Goal: Transaction & Acquisition: Obtain resource

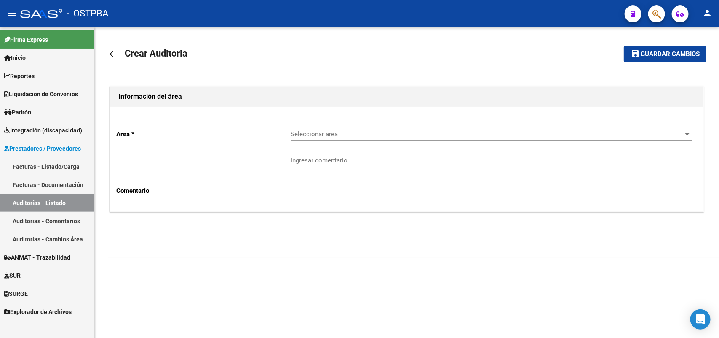
click at [68, 164] on link "Facturas - Listado/Carga" at bounding box center [47, 166] width 94 height 18
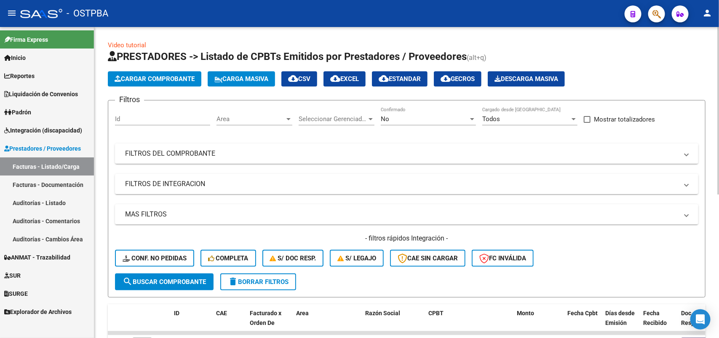
click at [163, 79] on span "Cargar Comprobante" at bounding box center [155, 79] width 80 height 8
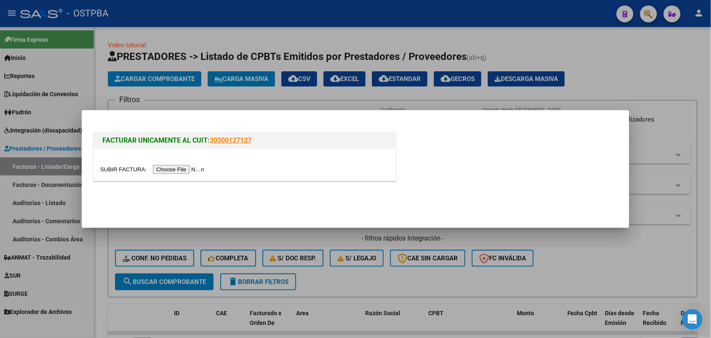
click at [39, 103] on div at bounding box center [355, 169] width 711 height 338
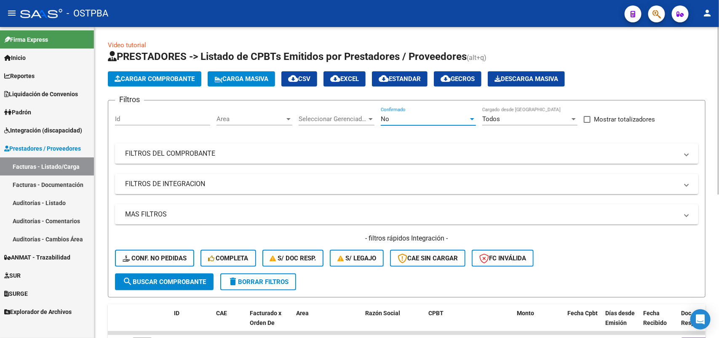
click at [474, 115] on div at bounding box center [473, 118] width 8 height 7
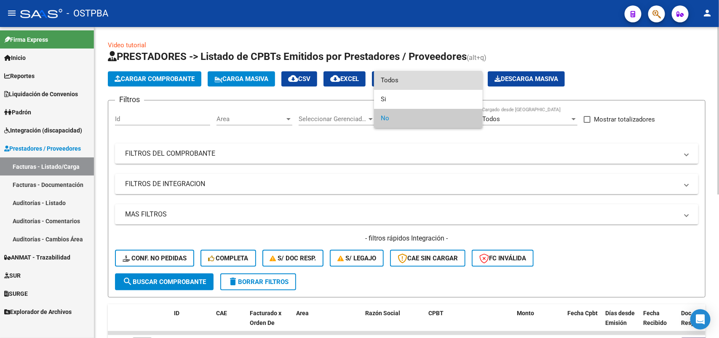
drag, startPoint x: 433, startPoint y: 75, endPoint x: 430, endPoint y: 81, distance: 7.0
click at [431, 79] on span "Todos" at bounding box center [428, 80] width 95 height 19
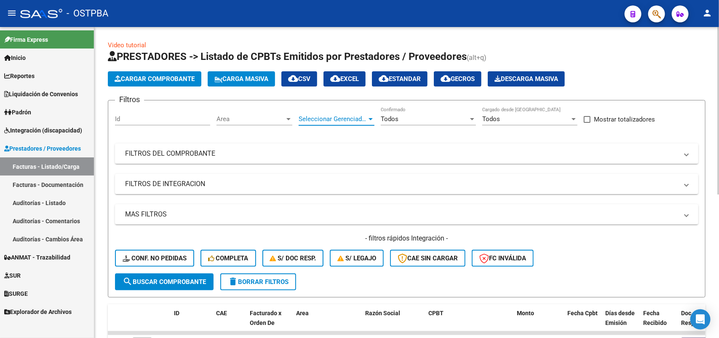
click at [369, 118] on div at bounding box center [371, 118] width 8 height 7
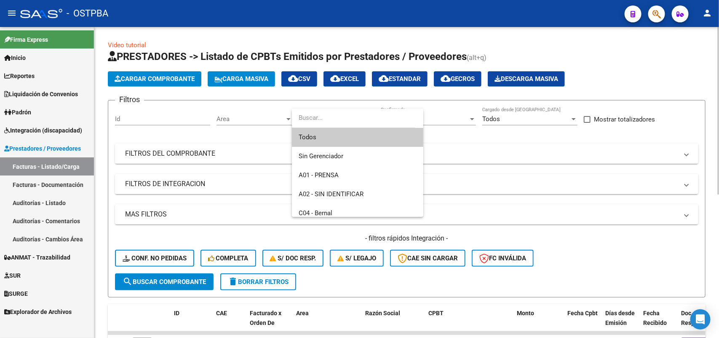
click at [369, 117] on input "dropdown search" at bounding box center [353, 117] width 123 height 19
click at [338, 140] on span "Todos" at bounding box center [358, 137] width 118 height 19
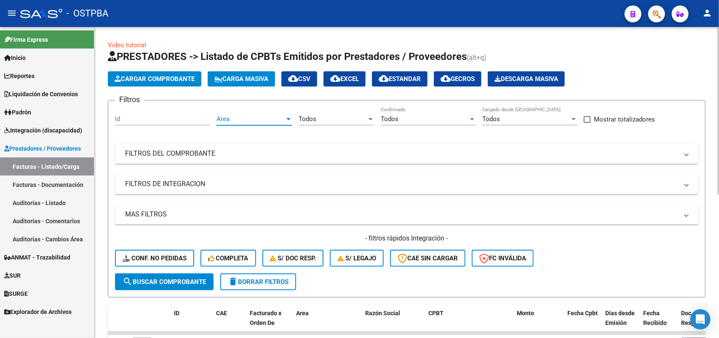
click at [290, 119] on div at bounding box center [289, 118] width 8 height 7
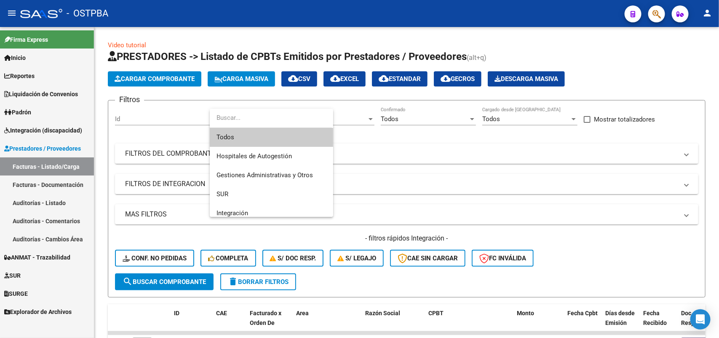
click at [249, 140] on span "Todos" at bounding box center [272, 137] width 110 height 19
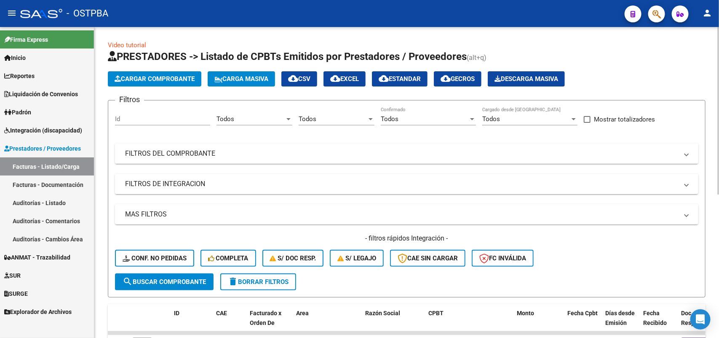
click at [210, 153] on mat-panel-title "FILTROS DEL COMPROBANTE" at bounding box center [401, 153] width 553 height 9
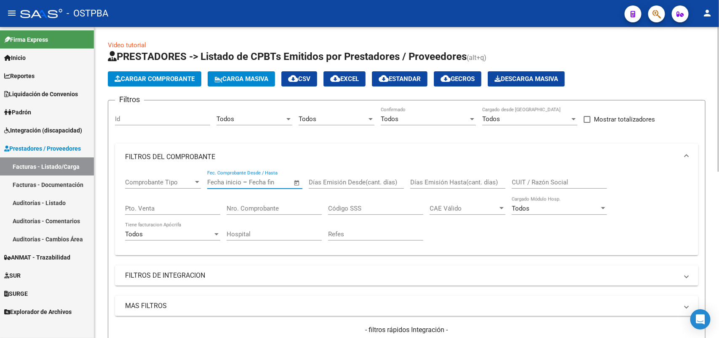
click at [285, 180] on input "text" at bounding box center [269, 182] width 41 height 8
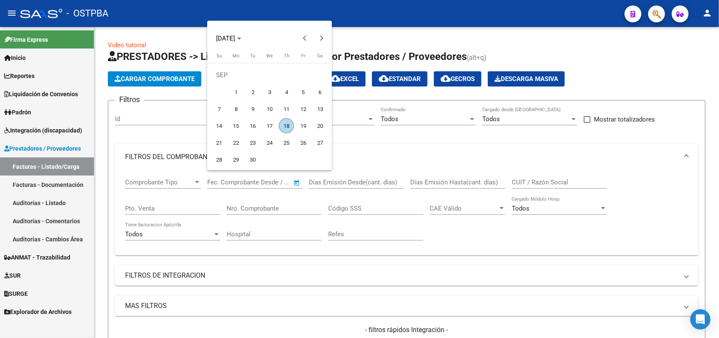
click at [305, 195] on div at bounding box center [359, 169] width 719 height 338
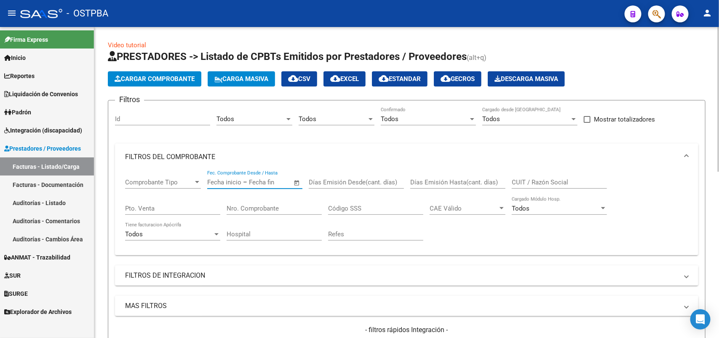
click at [275, 208] on input "Nro. Comprobante" at bounding box center [274, 208] width 95 height 8
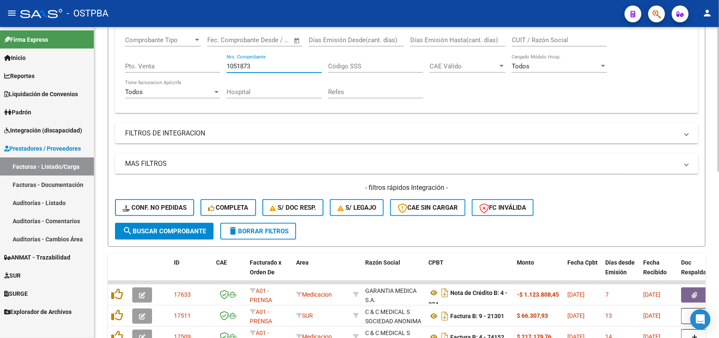
scroll to position [158, 0]
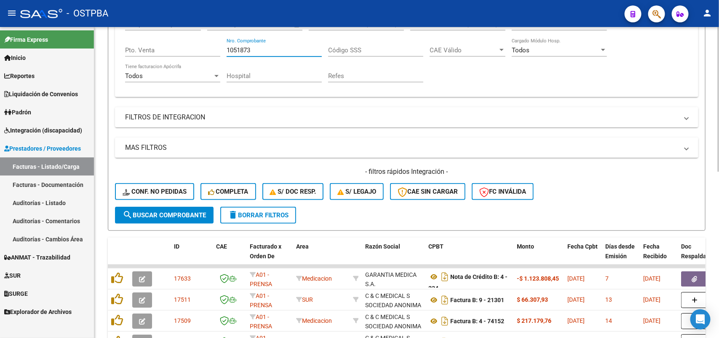
type input "1051873"
click at [184, 211] on span "search Buscar Comprobante" at bounding box center [164, 215] width 83 height 8
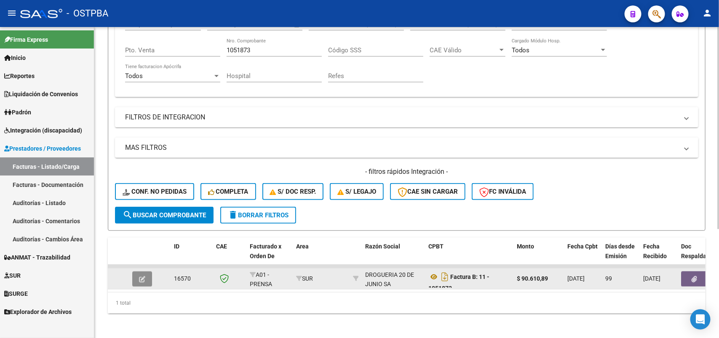
click at [140, 276] on icon "button" at bounding box center [142, 279] width 6 height 6
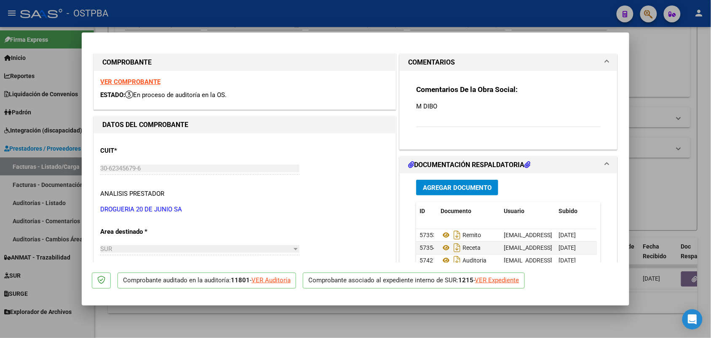
click at [68, 227] on div at bounding box center [355, 169] width 711 height 338
type input "$ 0,00"
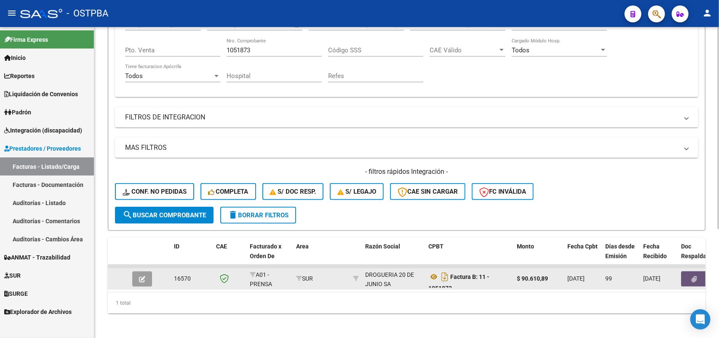
click at [694, 276] on icon "button" at bounding box center [694, 279] width 5 height 6
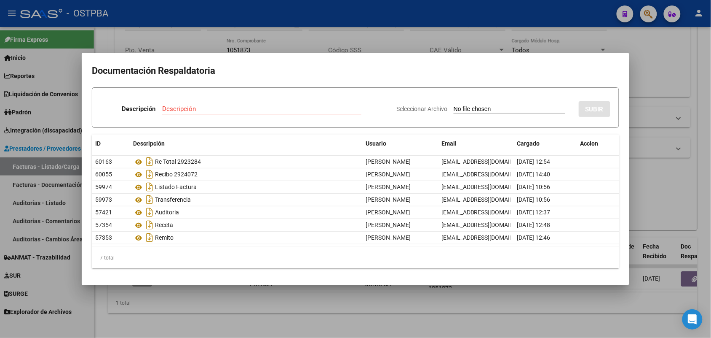
click at [232, 315] on div at bounding box center [355, 169] width 711 height 338
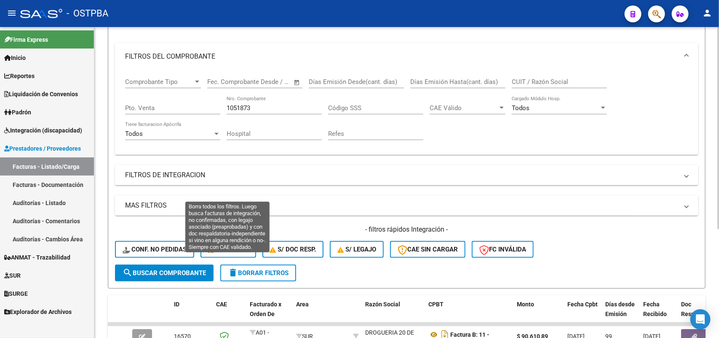
scroll to position [53, 0]
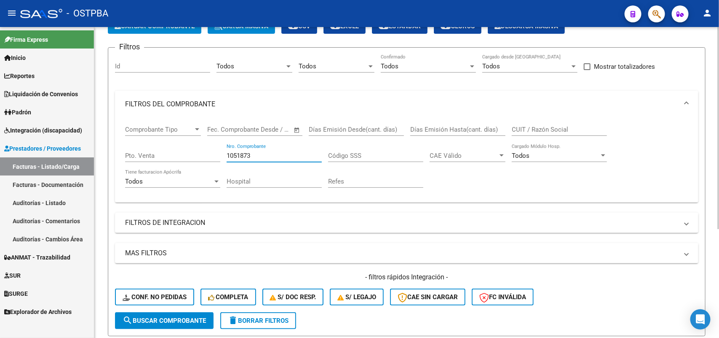
drag, startPoint x: 256, startPoint y: 153, endPoint x: 148, endPoint y: 152, distance: 107.9
click at [148, 152] on div "Comprobante Tipo Comprobante Tipo Fecha inicio – Fecha fin Fec. Comprobante Des…" at bounding box center [406, 157] width 563 height 78
type input "1060943"
click at [159, 312] on button "search Buscar Comprobante" at bounding box center [164, 320] width 99 height 17
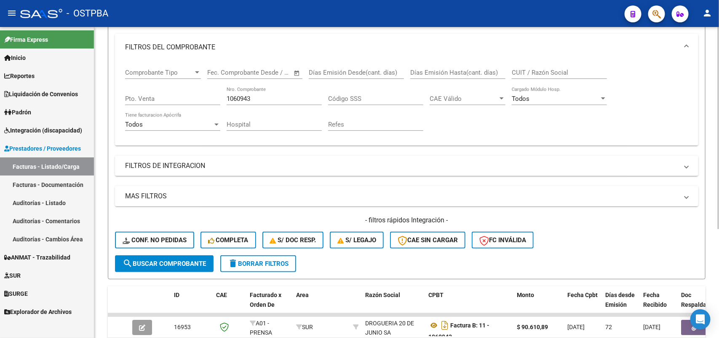
scroll to position [166, 0]
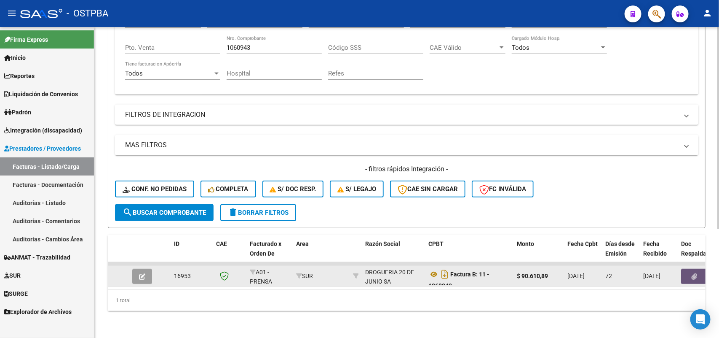
click at [696, 273] on icon "button" at bounding box center [694, 276] width 5 height 6
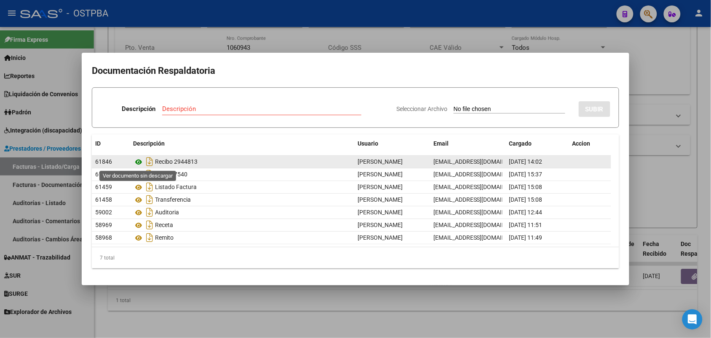
click at [136, 160] on icon at bounding box center [138, 162] width 11 height 10
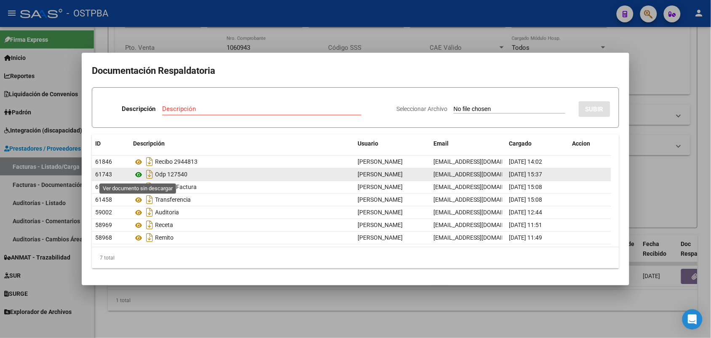
click at [139, 173] on icon at bounding box center [138, 174] width 11 height 10
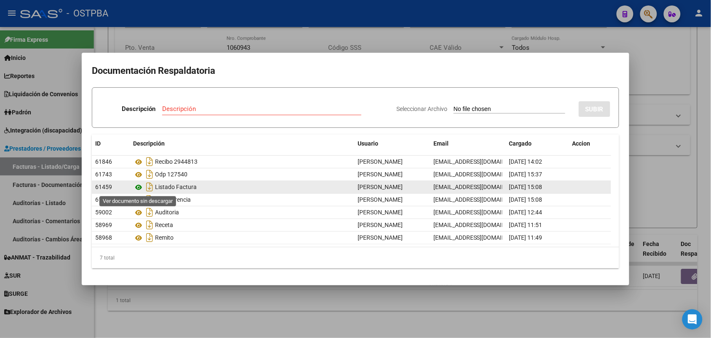
click at [139, 185] on icon at bounding box center [138, 187] width 11 height 10
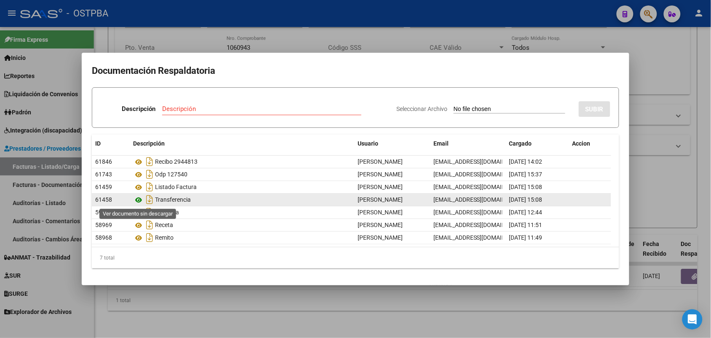
click at [140, 196] on icon at bounding box center [138, 200] width 11 height 10
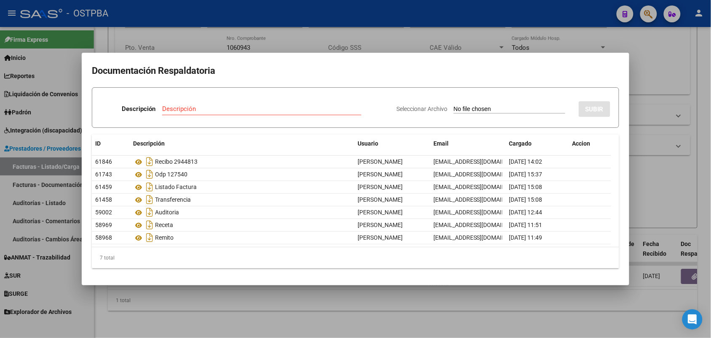
click at [333, 310] on div at bounding box center [355, 169] width 711 height 338
